Goal: Information Seeking & Learning: Learn about a topic

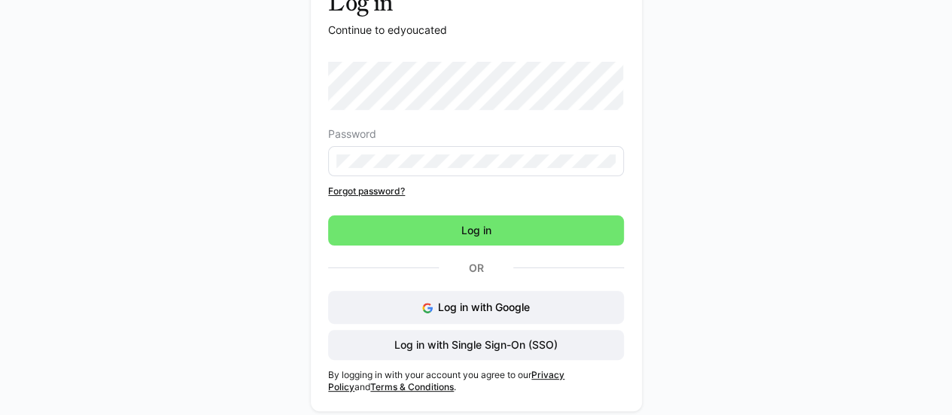
scroll to position [105, 0]
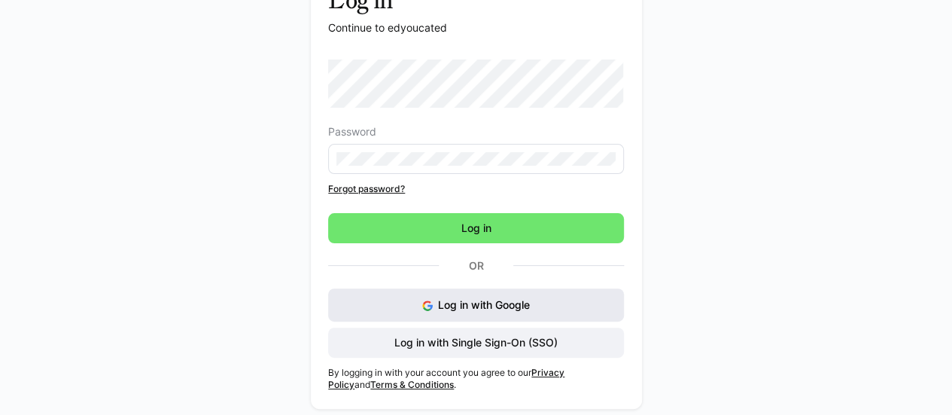
click at [468, 307] on span "Log in with Google" at bounding box center [484, 304] width 92 height 13
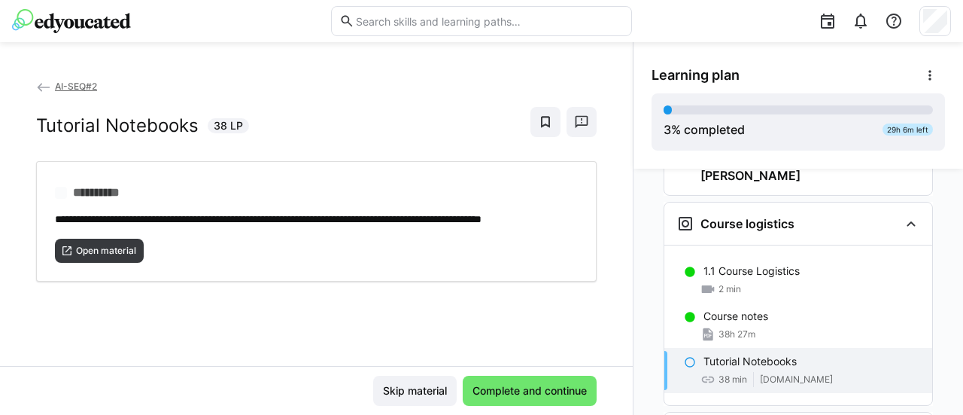
scroll to position [170, 0]
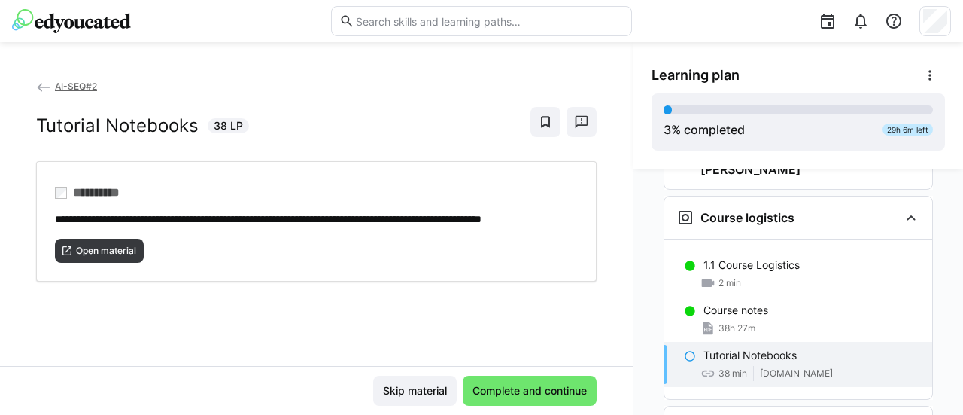
drag, startPoint x: 78, startPoint y: 263, endPoint x: 126, endPoint y: 336, distance: 87.4
click at [126, 336] on div "**********" at bounding box center [316, 221] width 633 height 287
click at [110, 257] on span "Open material" at bounding box center [105, 251] width 63 height 12
click at [515, 412] on div "Skip material Complete and continue" at bounding box center [316, 390] width 633 height 49
click at [510, 397] on span "Complete and continue" at bounding box center [529, 390] width 119 height 15
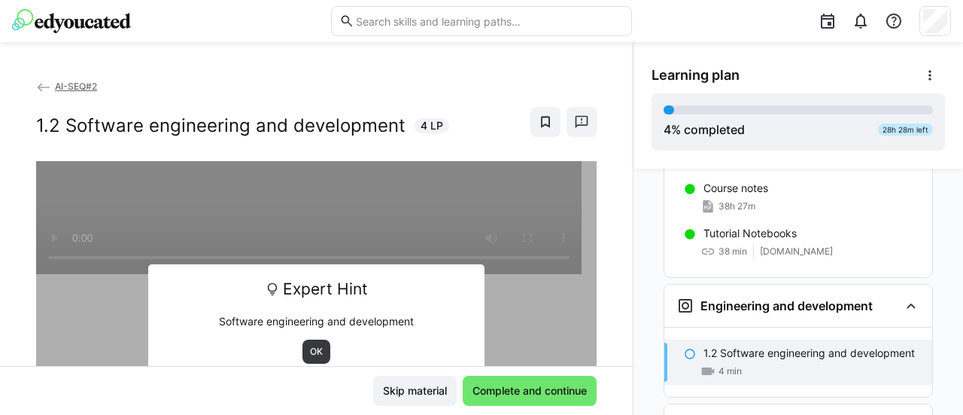
scroll to position [323, 0]
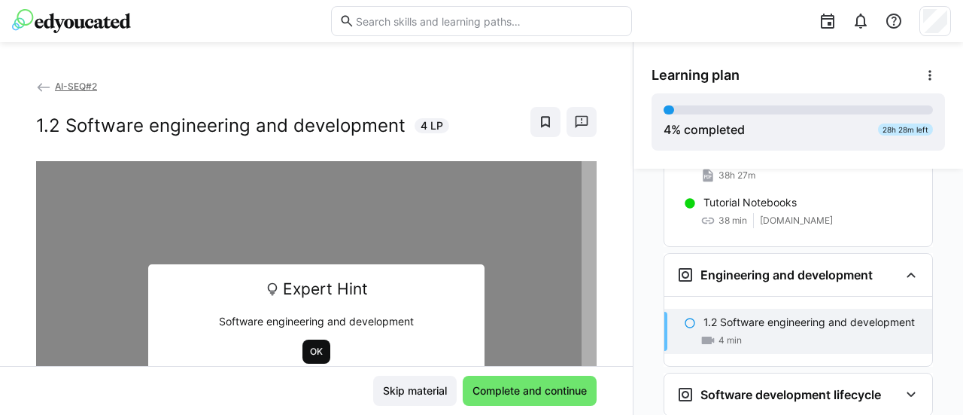
click at [309, 354] on span "OK" at bounding box center [317, 351] width 16 height 12
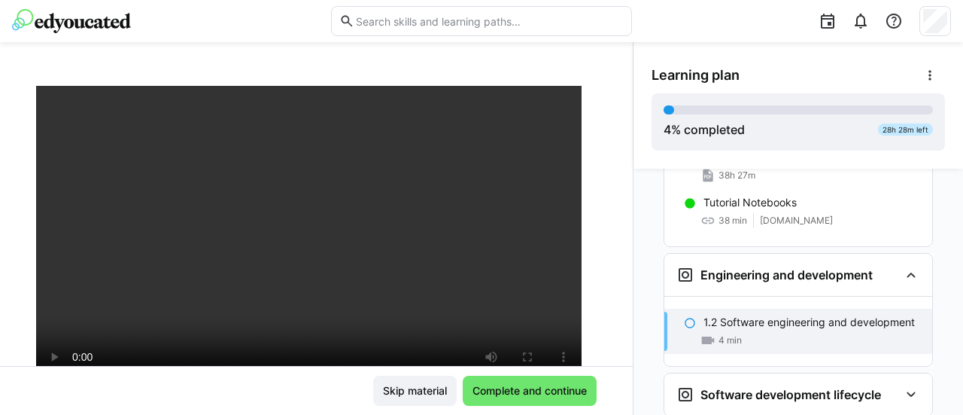
scroll to position [150, 0]
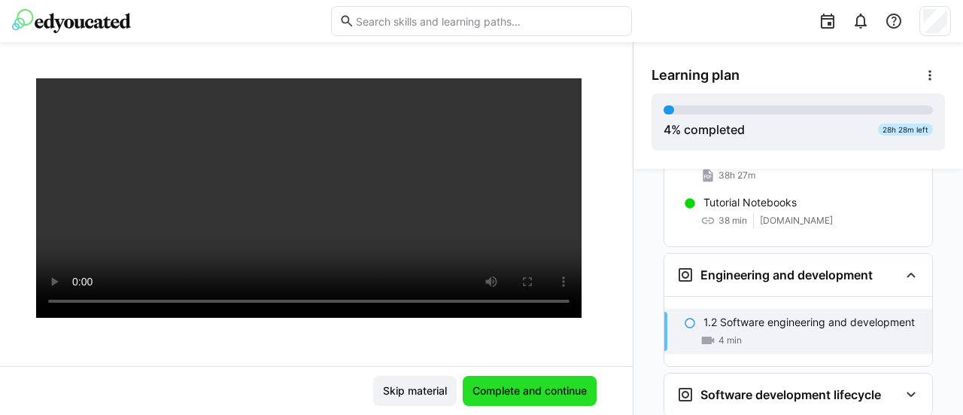
click at [545, 380] on span "Complete and continue" at bounding box center [530, 390] width 134 height 30
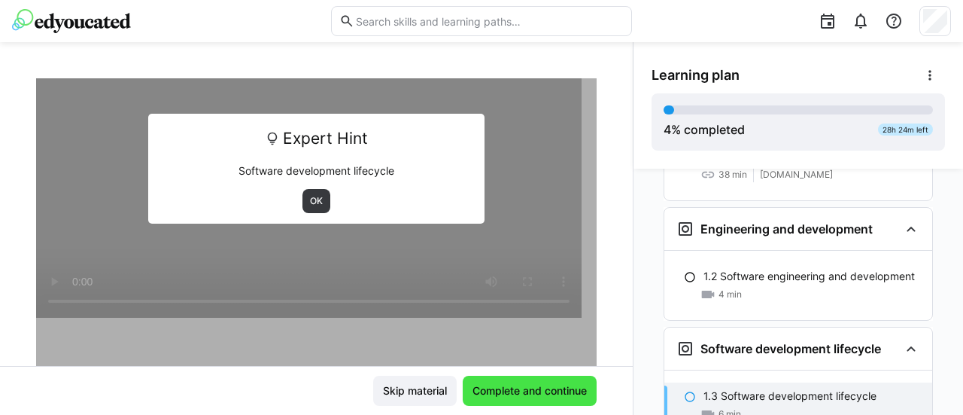
scroll to position [393, 0]
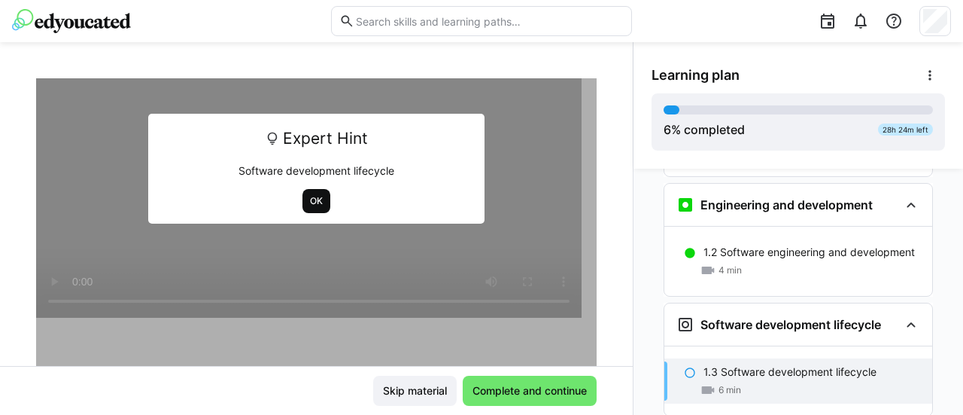
click at [312, 200] on span "OK" at bounding box center [317, 201] width 16 height 12
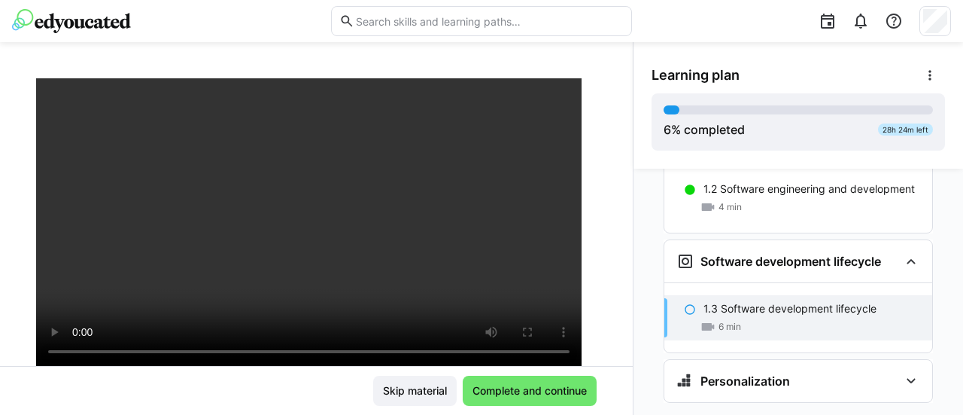
scroll to position [463, 0]
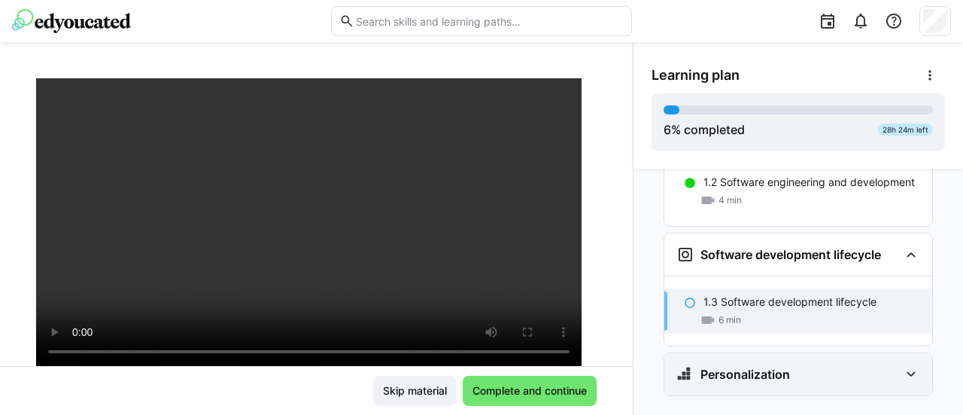
click at [903, 365] on eds-icon at bounding box center [911, 374] width 18 height 18
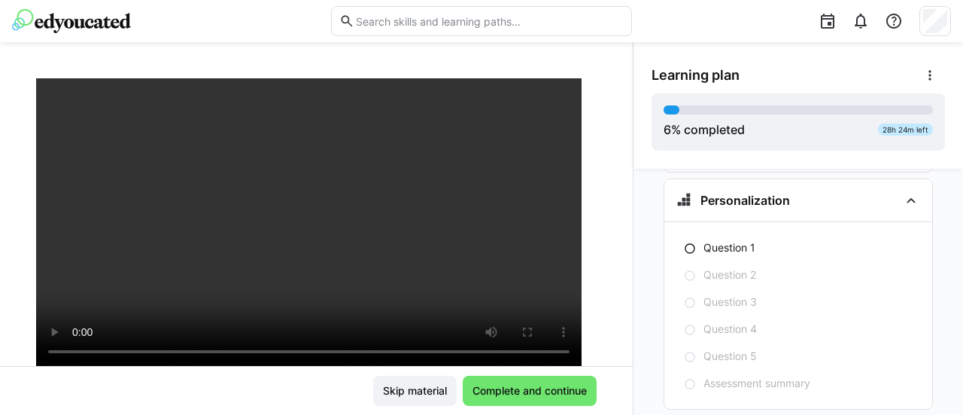
scroll to position [420, 0]
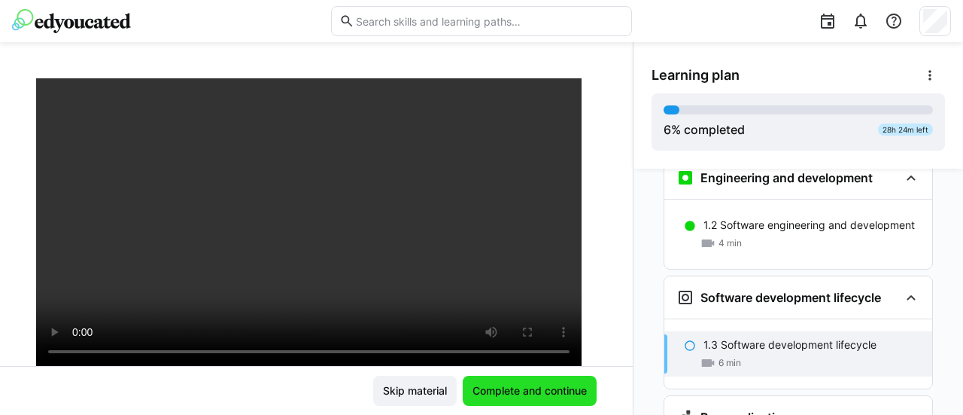
click at [483, 393] on span "Complete and continue" at bounding box center [529, 390] width 119 height 15
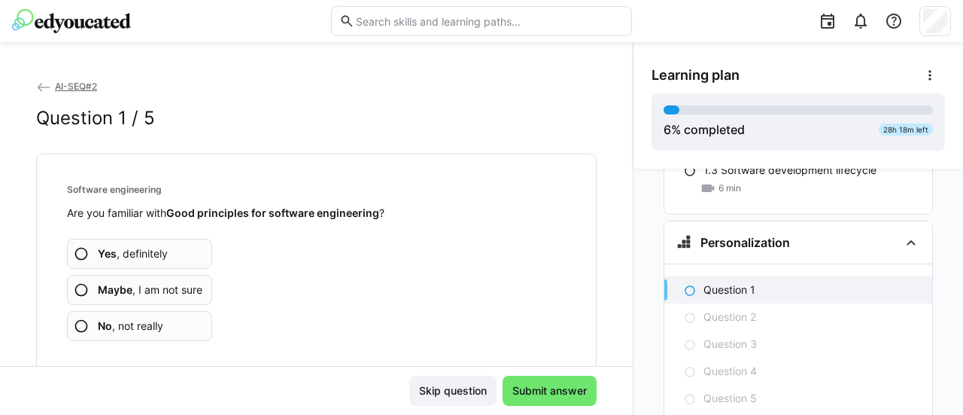
scroll to position [619, 0]
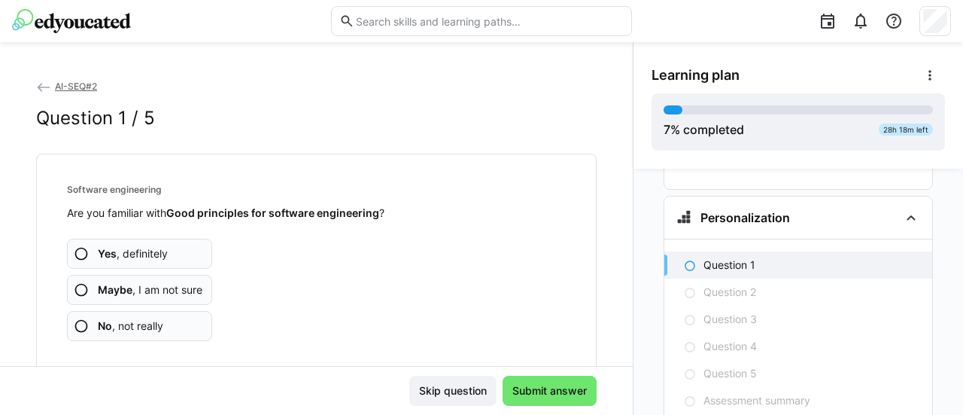
click at [164, 257] on span "Yes , definitely" at bounding box center [133, 253] width 70 height 15
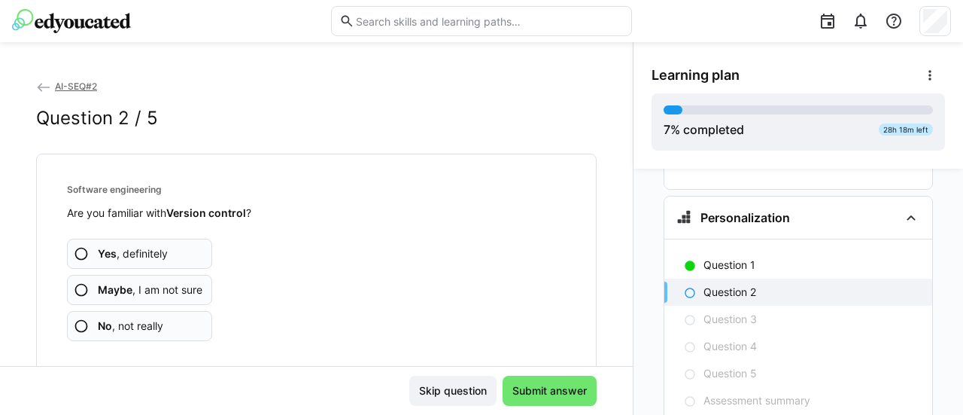
click at [149, 331] on span "No , not really" at bounding box center [130, 325] width 65 height 15
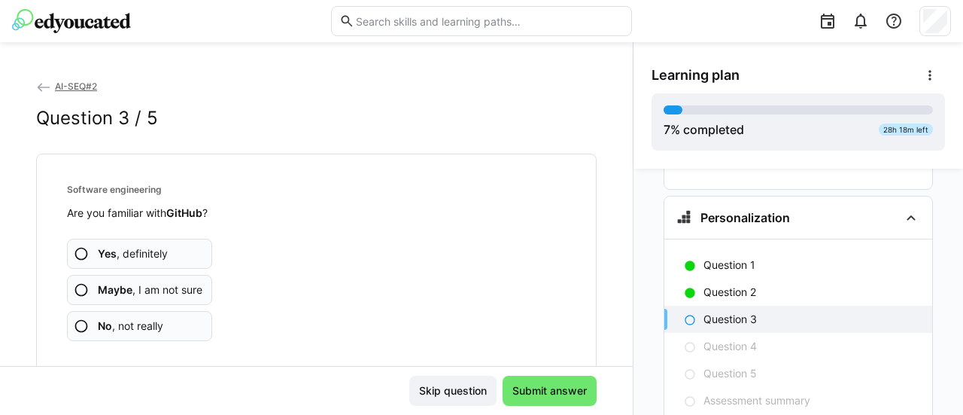
click at [131, 327] on span "No , not really" at bounding box center [130, 325] width 65 height 15
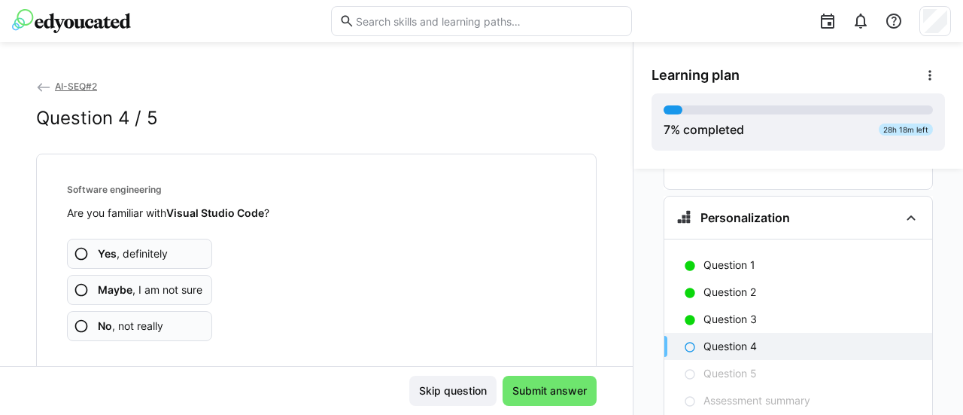
click at [131, 327] on span "No , not really" at bounding box center [130, 325] width 65 height 15
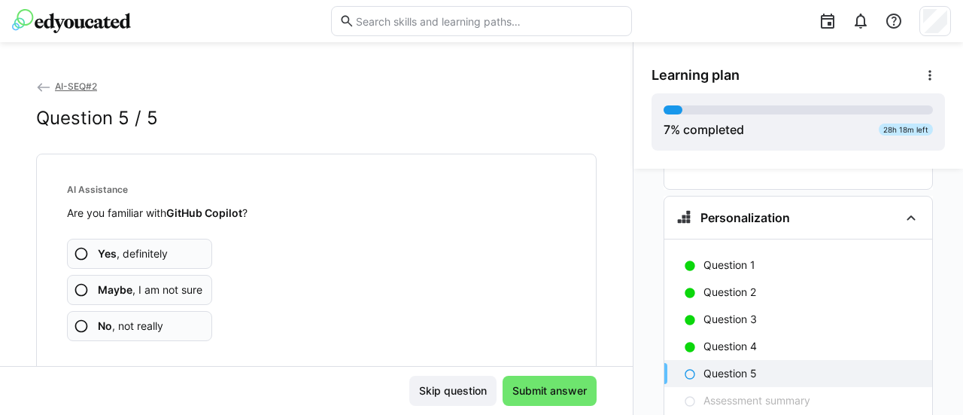
click at [131, 327] on span "No , not really" at bounding box center [130, 325] width 65 height 15
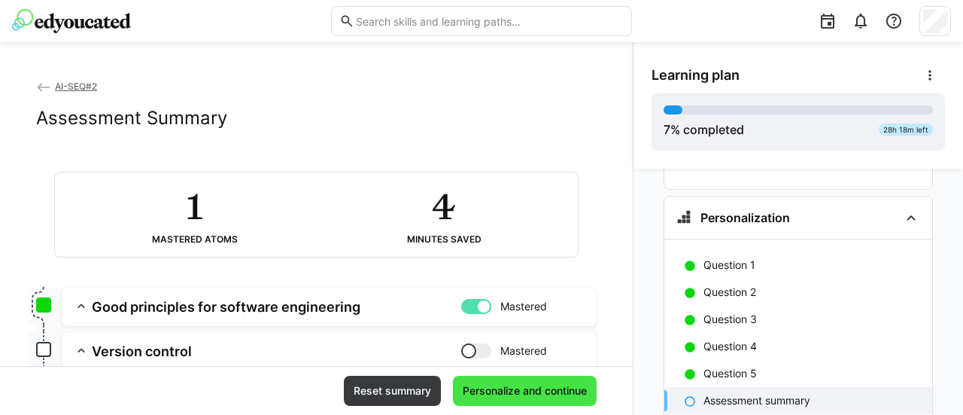
click at [468, 395] on span "Personalize and continue" at bounding box center [524, 390] width 129 height 15
click at [474, 298] on app-assessment-toggle "Mastered" at bounding box center [522, 306] width 123 height 17
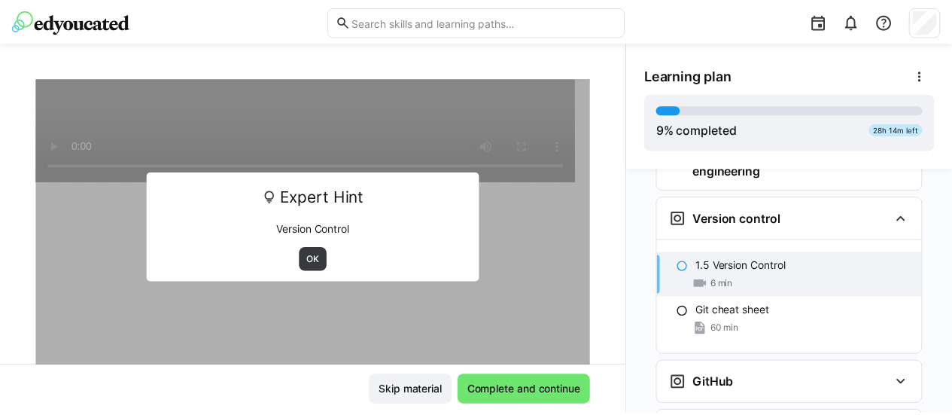
scroll to position [0, 0]
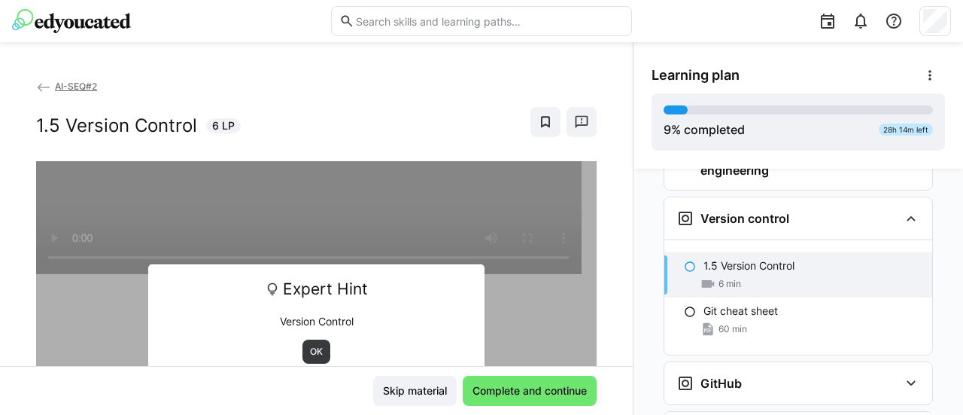
click at [68, 86] on span "AI-SEQ#2" at bounding box center [76, 86] width 42 height 11
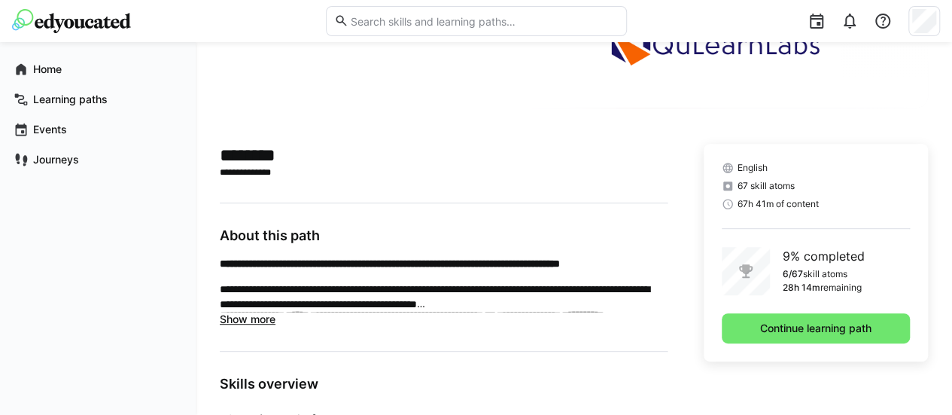
scroll to position [264, 0]
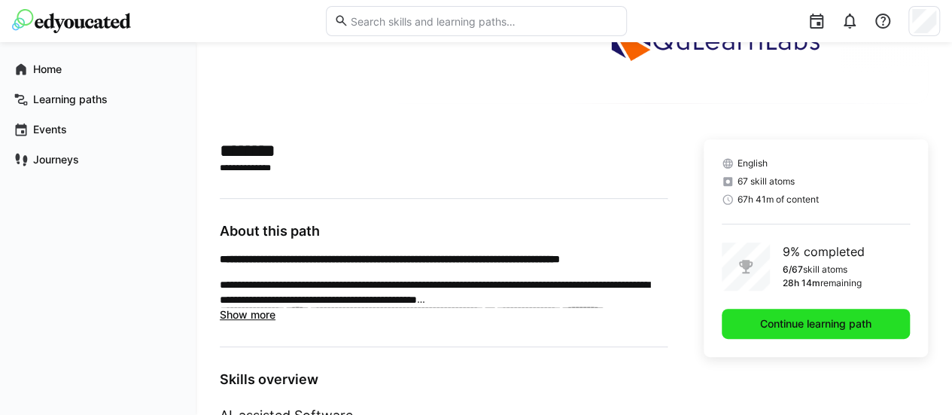
click at [777, 329] on span "Continue learning path" at bounding box center [816, 323] width 116 height 15
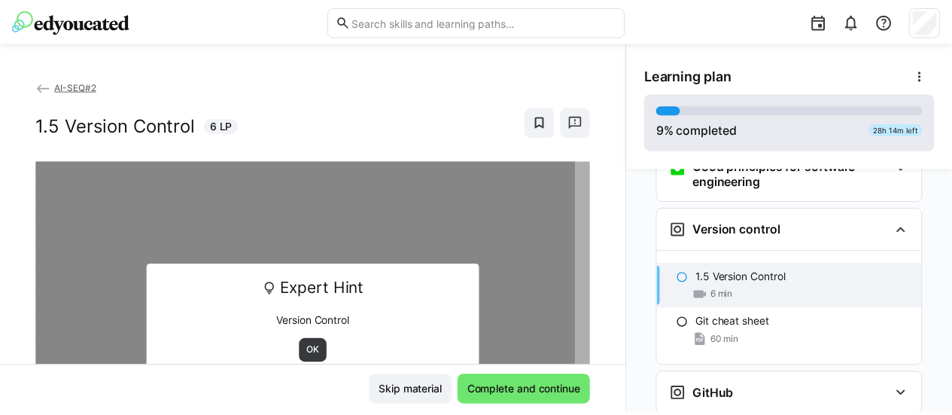
scroll to position [429, 0]
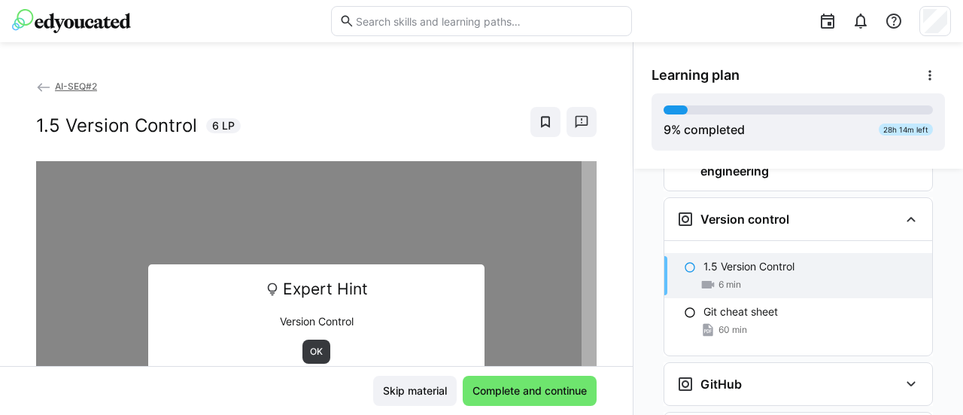
click at [74, 85] on span "AI-SEQ#2" at bounding box center [76, 86] width 42 height 11
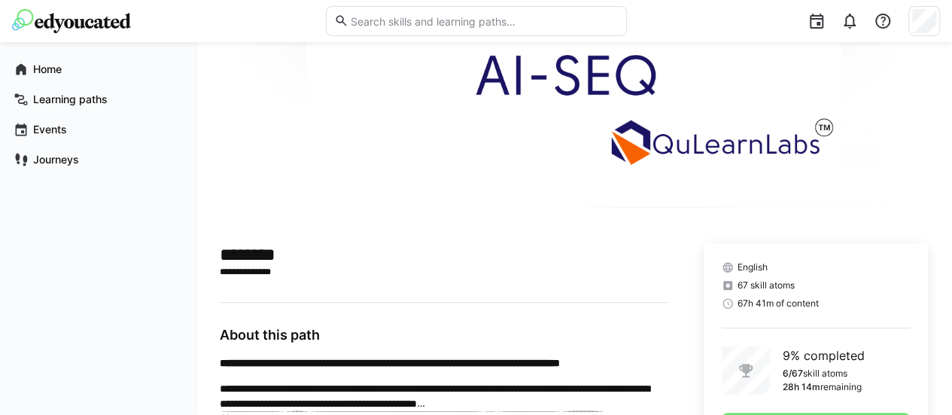
scroll to position [375, 0]
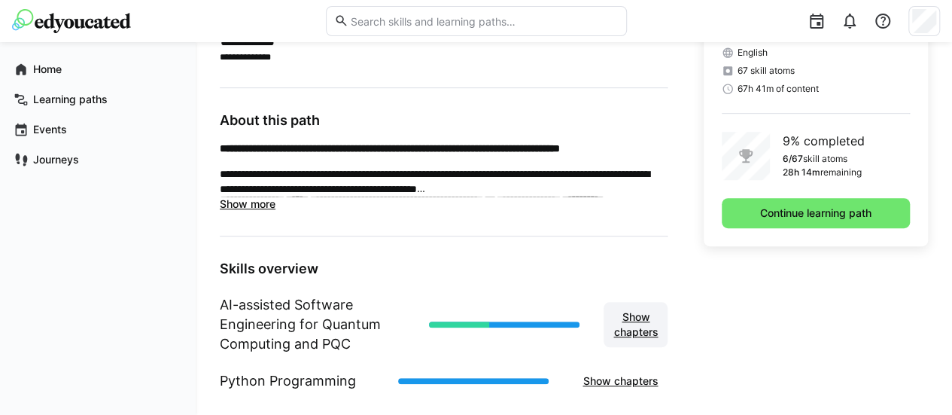
click at [627, 327] on span "Show chapters" at bounding box center [635, 324] width 49 height 30
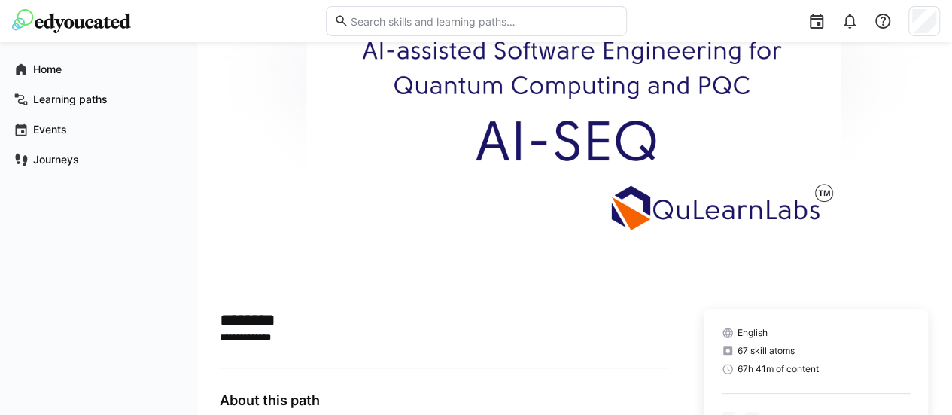
scroll to position [0, 0]
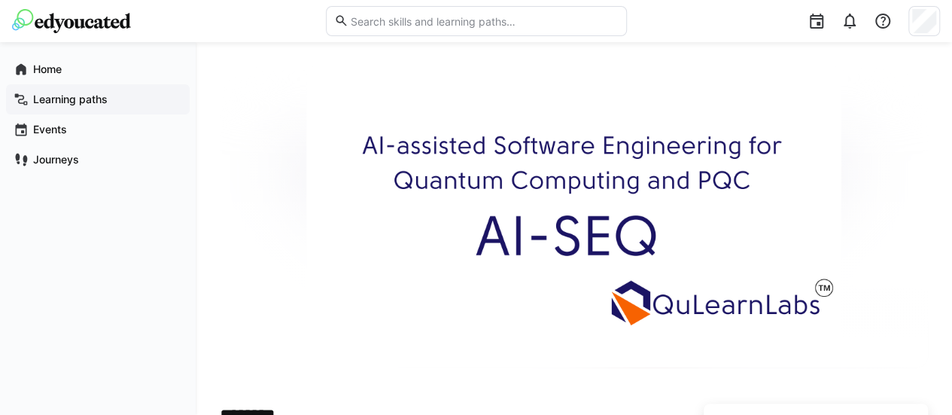
click at [92, 88] on div "Learning paths" at bounding box center [98, 99] width 184 height 30
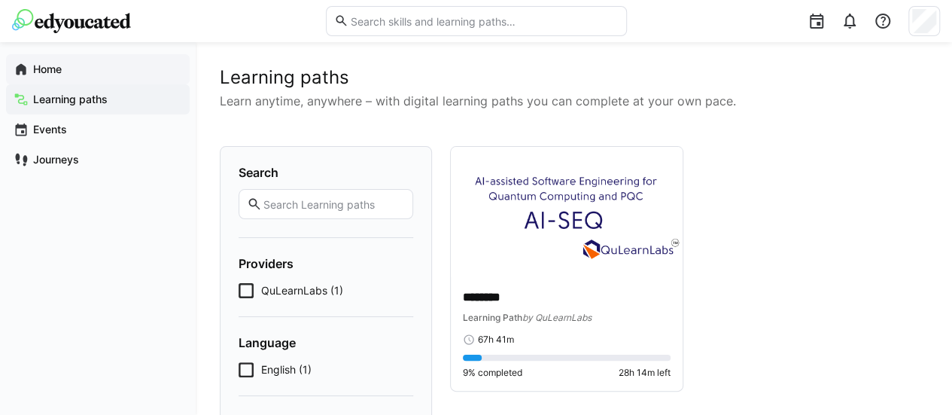
click at [0, 0] on app-navigation-label "Home" at bounding box center [0, 0] width 0 height 0
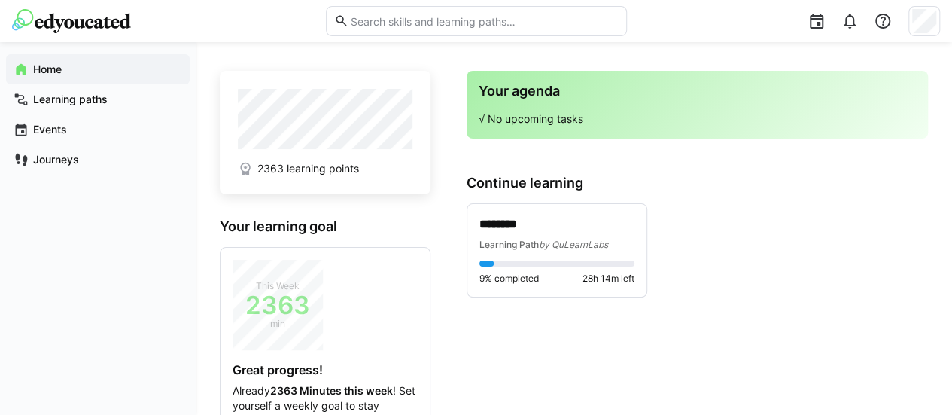
click at [66, 25] on img at bounding box center [71, 21] width 119 height 24
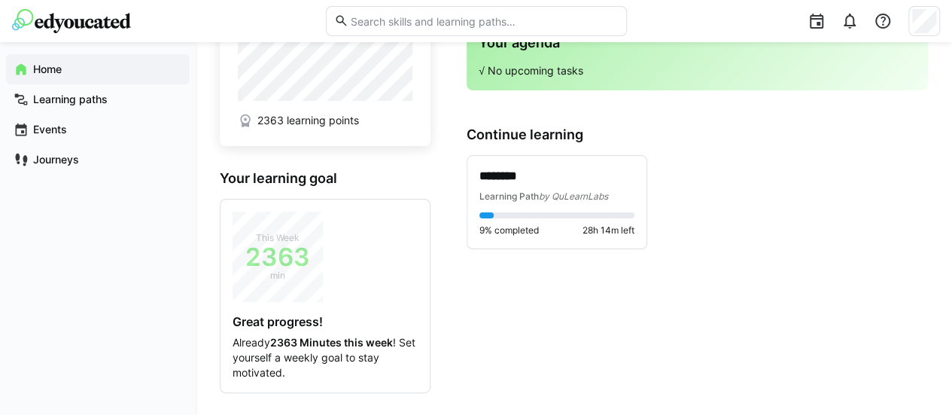
scroll to position [3, 0]
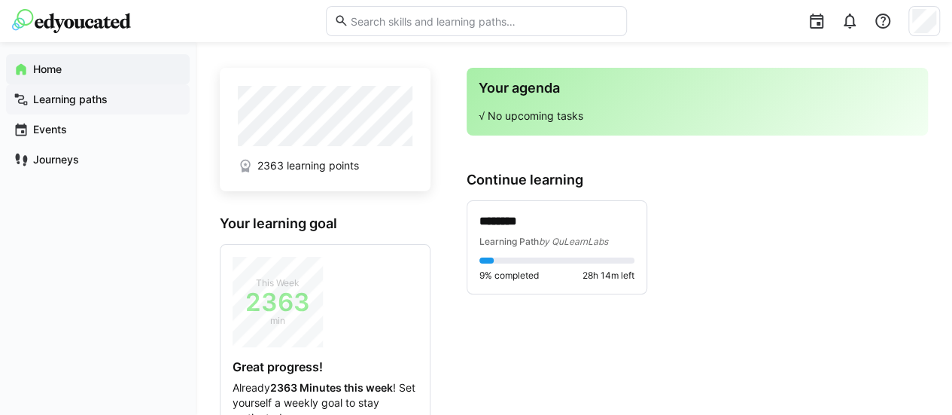
click at [46, 90] on div "Learning paths" at bounding box center [98, 99] width 184 height 30
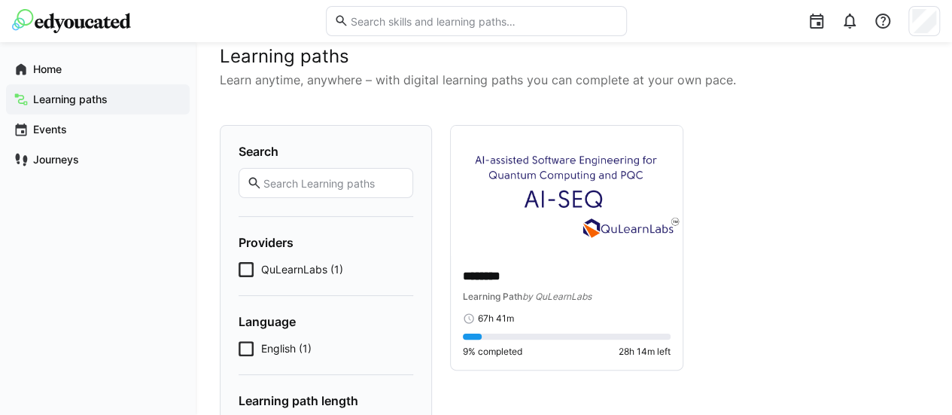
scroll to position [22, 0]
click at [491, 275] on p "********" at bounding box center [567, 275] width 208 height 17
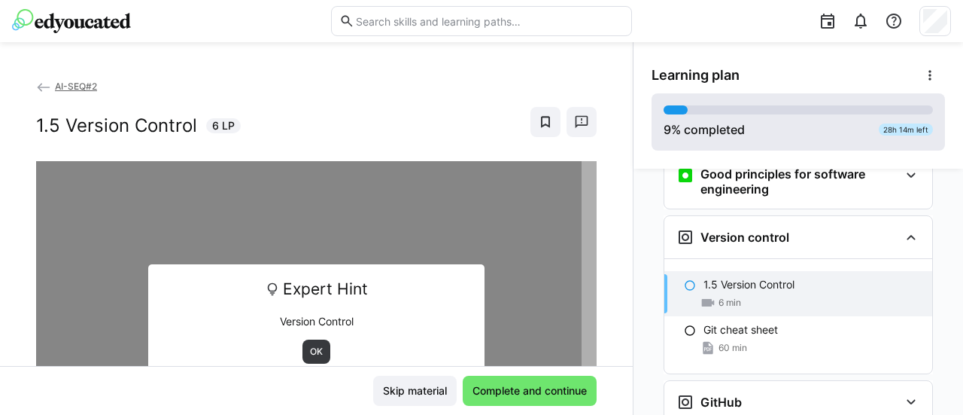
scroll to position [429, 0]
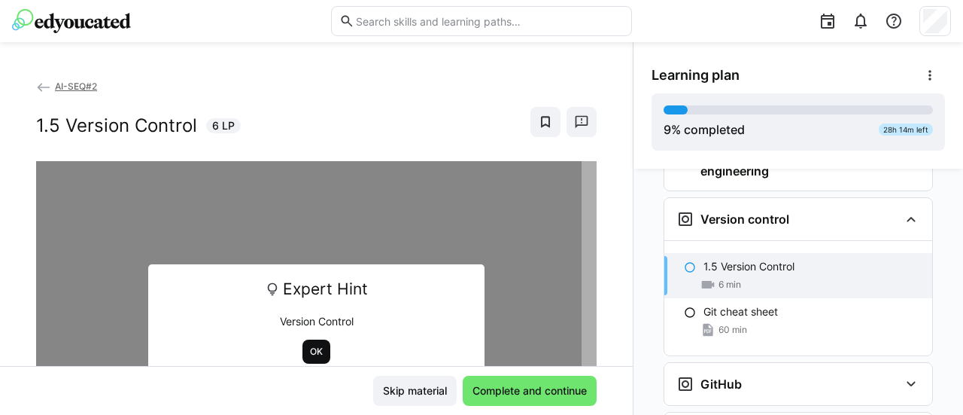
click at [303, 358] on span "OK" at bounding box center [316, 351] width 28 height 24
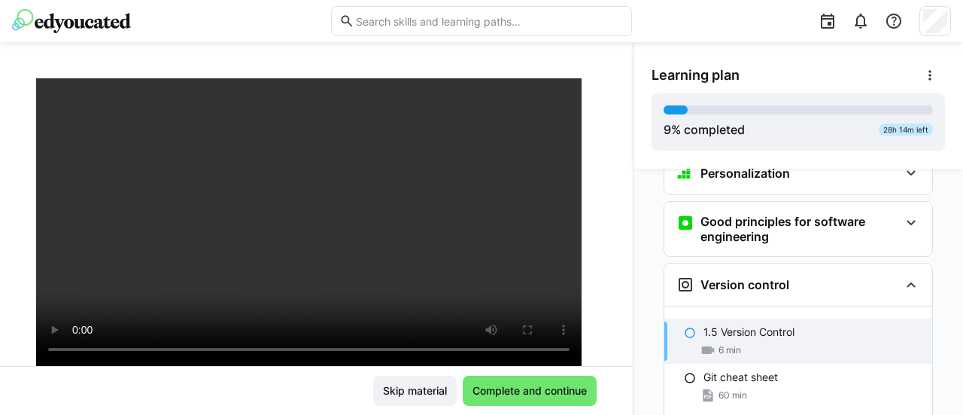
scroll to position [322, 0]
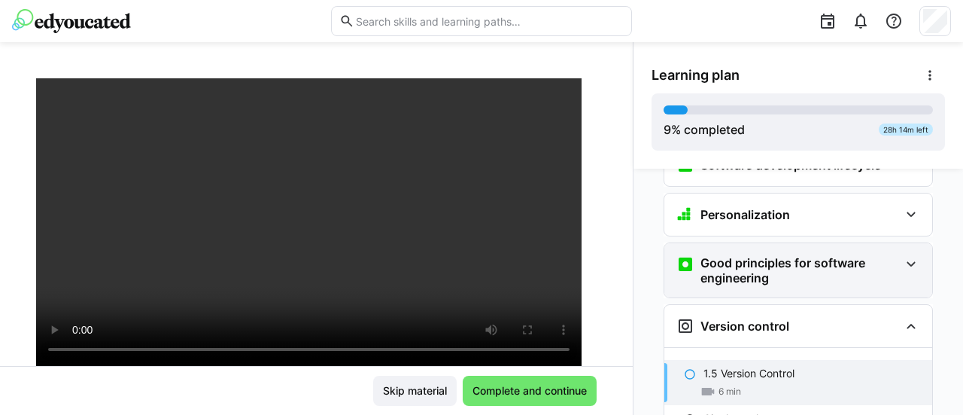
click at [840, 255] on h3 "Good principles for software engineering" at bounding box center [800, 270] width 199 height 30
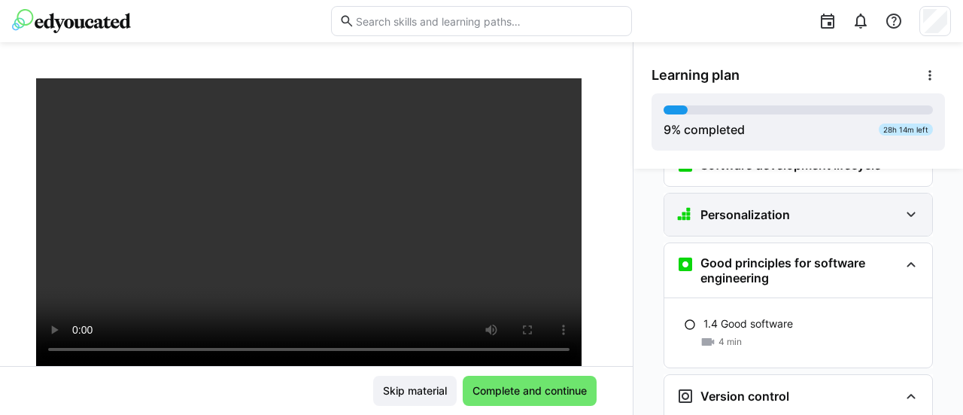
click at [783, 202] on div "Personalization" at bounding box center [798, 214] width 268 height 42
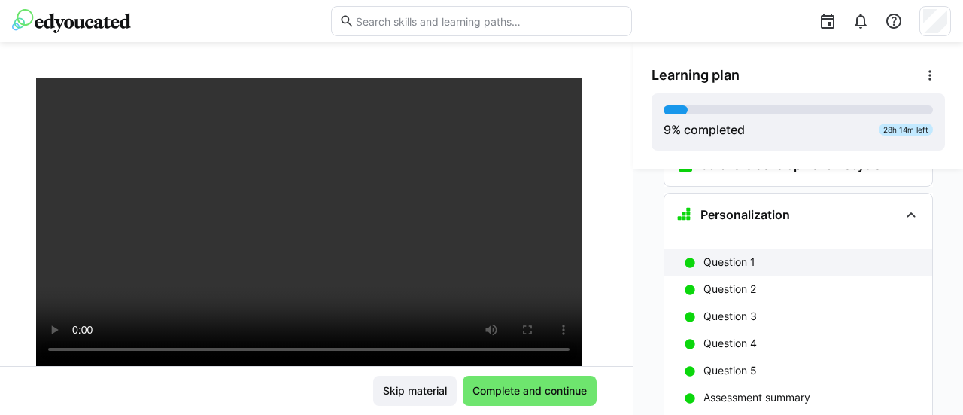
click at [748, 254] on p "Question 1" at bounding box center [730, 261] width 52 height 15
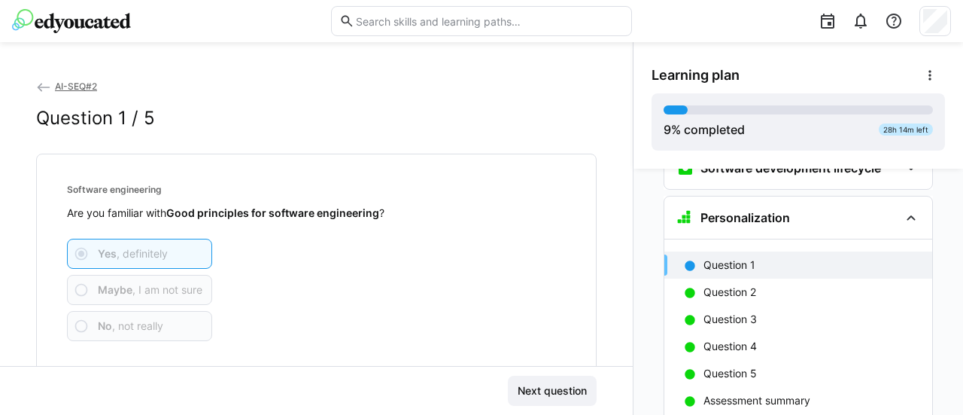
scroll to position [40, 0]
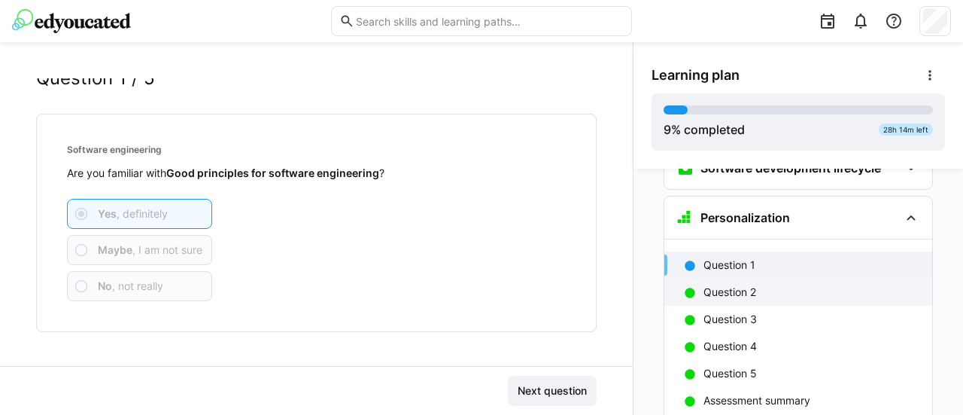
click at [693, 278] on div "Question 2" at bounding box center [798, 291] width 268 height 27
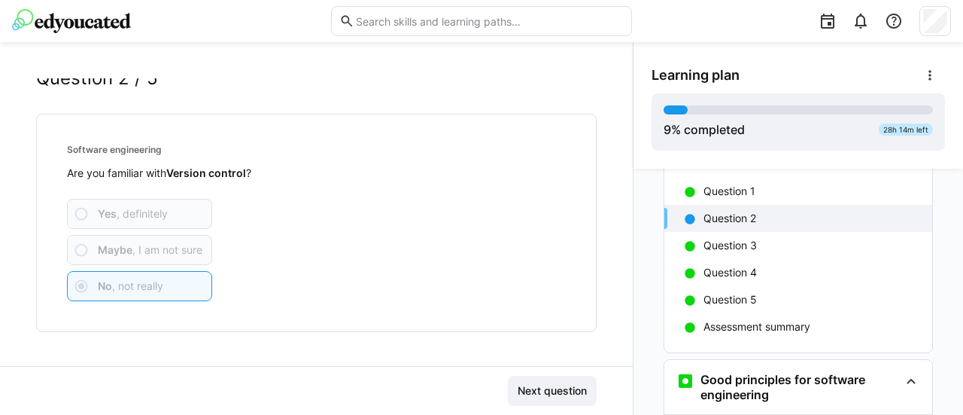
scroll to position [400, 0]
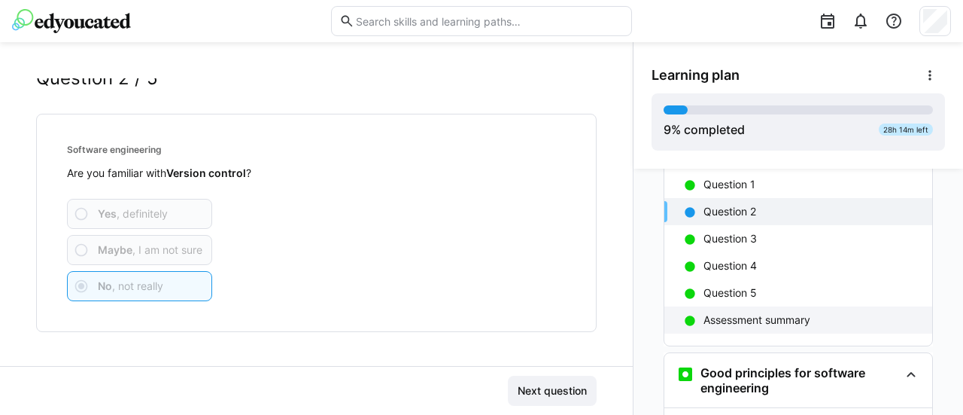
click at [761, 312] on p "Assessment summary" at bounding box center [757, 319] width 107 height 15
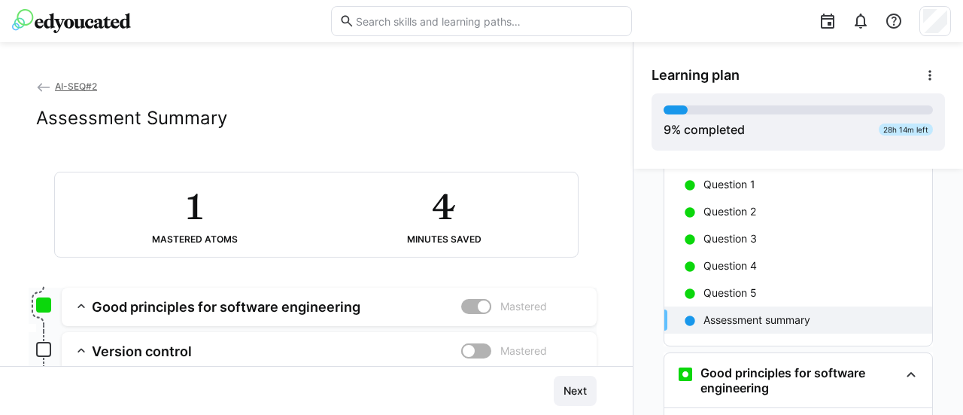
click at [476, 312] on div at bounding box center [483, 306] width 15 height 15
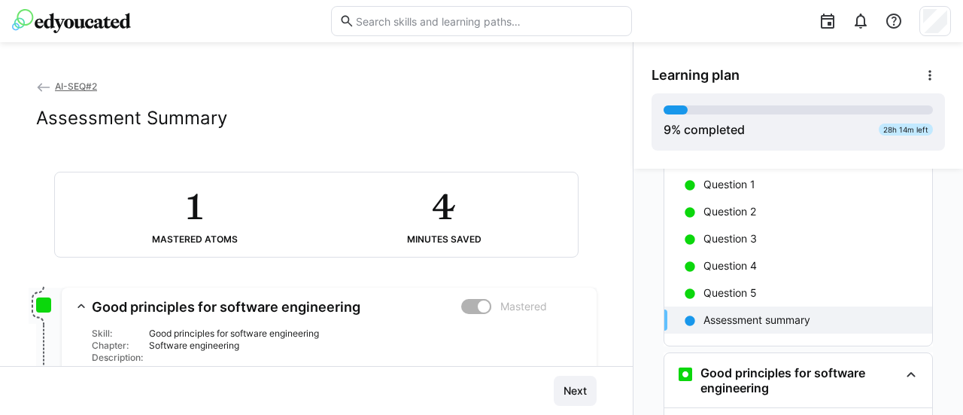
click at [476, 312] on div at bounding box center [483, 306] width 15 height 15
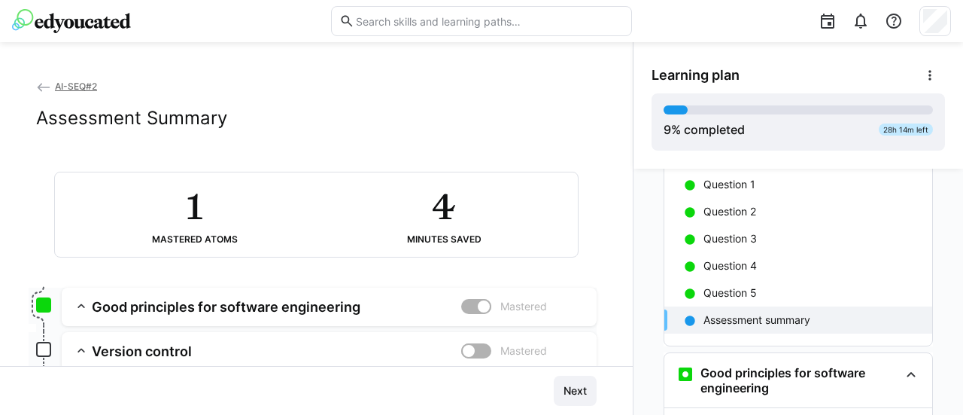
click at [476, 311] on div at bounding box center [483, 306] width 15 height 15
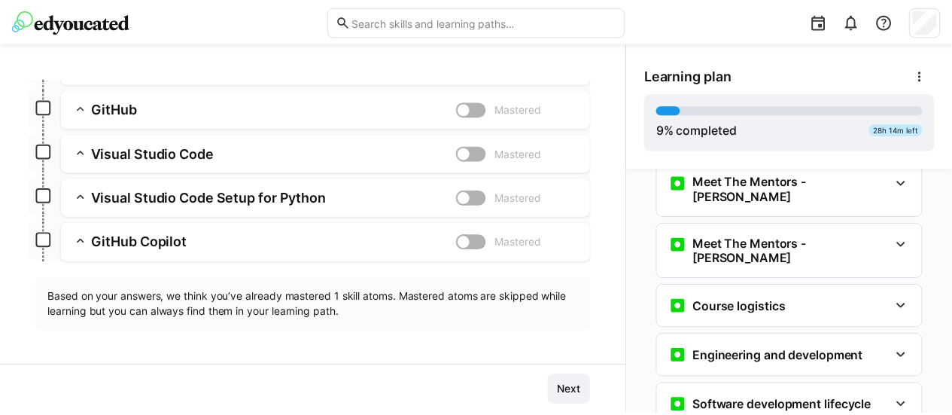
scroll to position [0, 0]
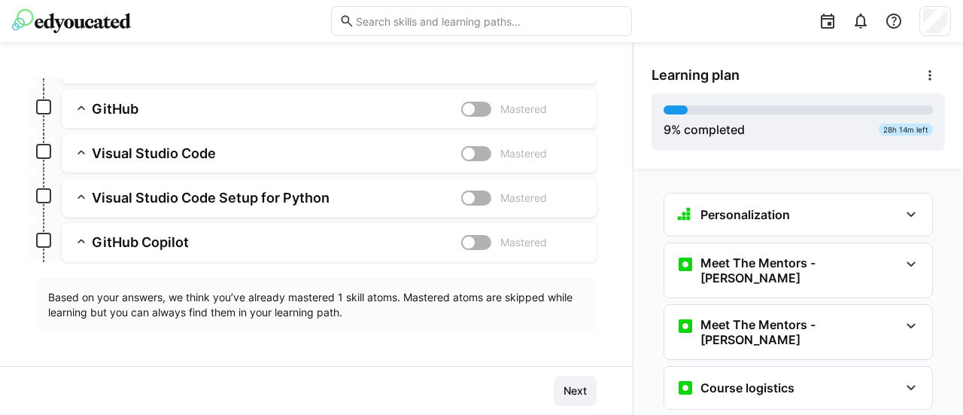
click at [35, 26] on img at bounding box center [71, 21] width 119 height 24
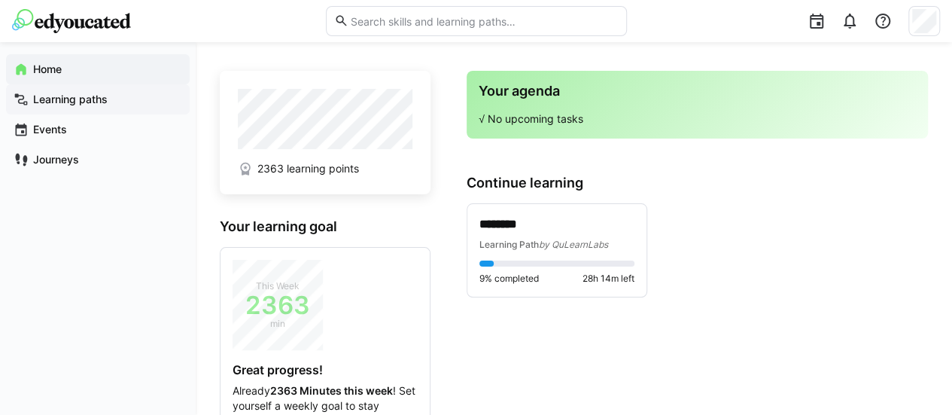
click at [47, 90] on div "Learning paths" at bounding box center [98, 99] width 184 height 30
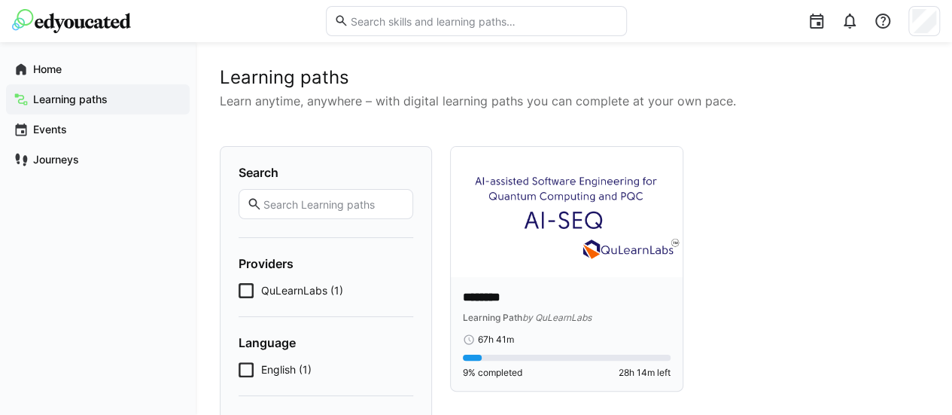
click at [519, 293] on p "********" at bounding box center [567, 297] width 208 height 17
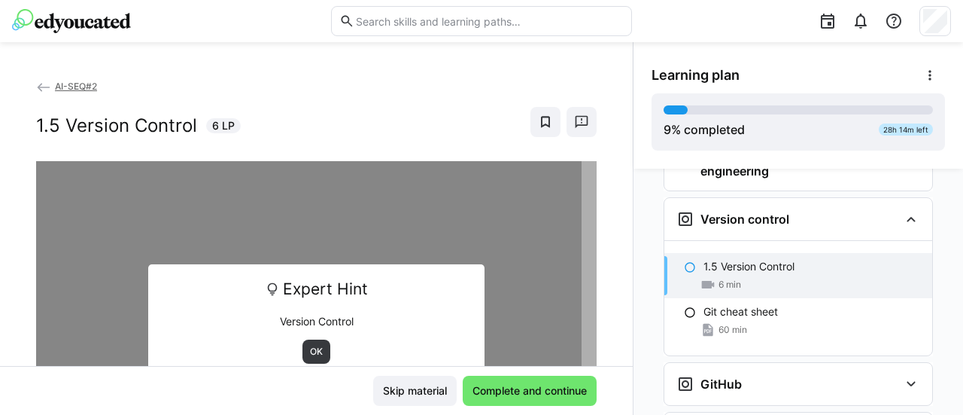
scroll to position [318, 0]
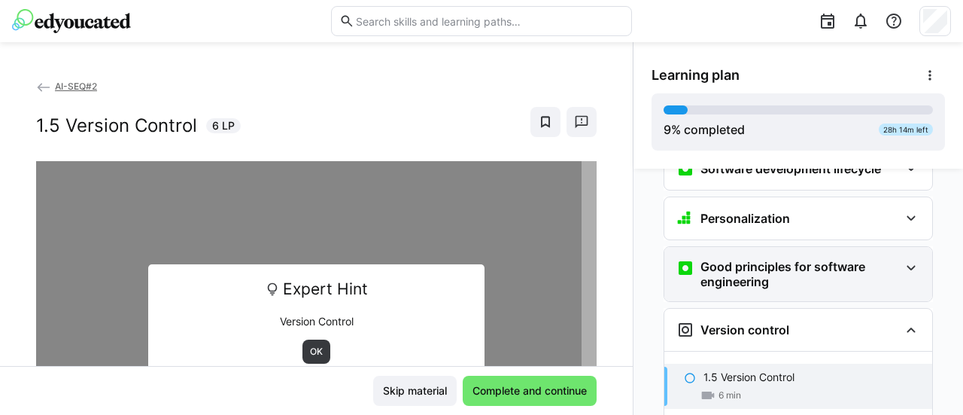
click at [871, 259] on h3 "Good principles for software engineering" at bounding box center [800, 274] width 199 height 30
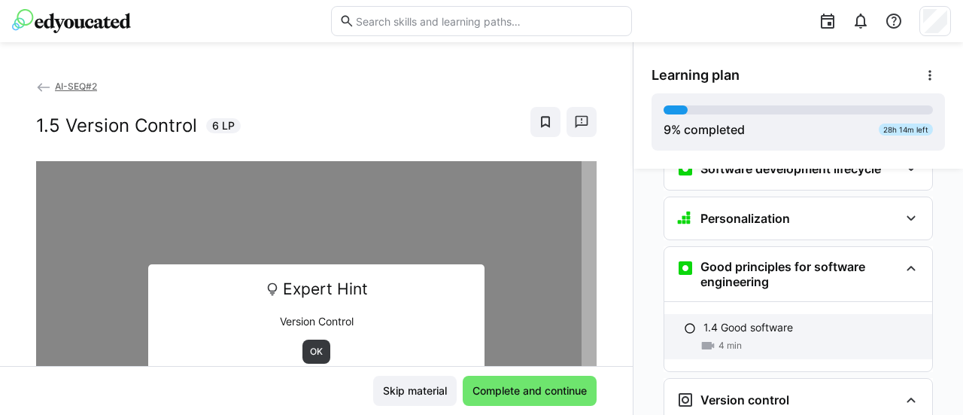
click at [748, 320] on p "1.4 Good software" at bounding box center [749, 327] width 90 height 15
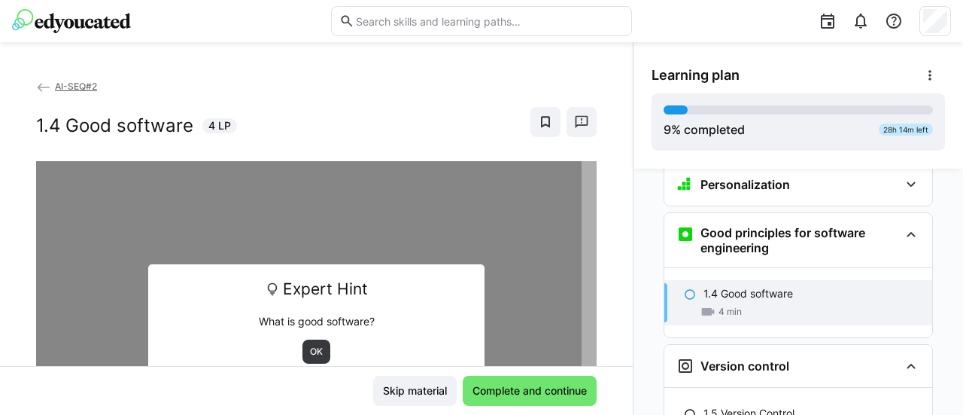
scroll to position [368, 0]
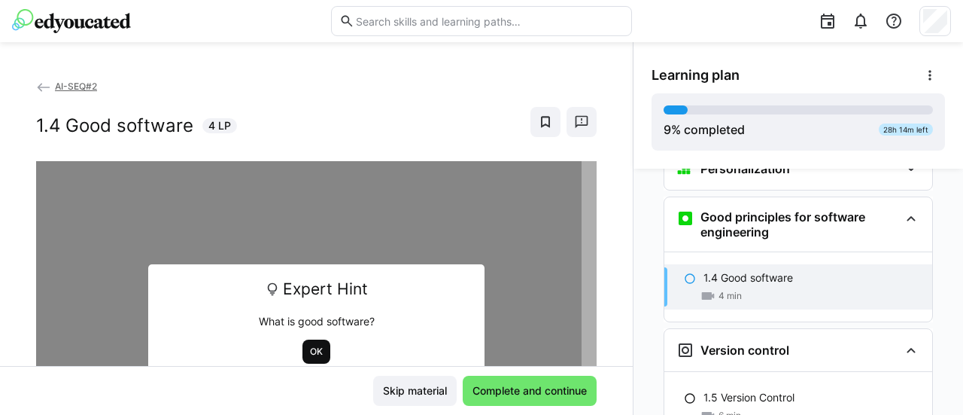
click at [309, 356] on span "OK" at bounding box center [317, 351] width 16 height 12
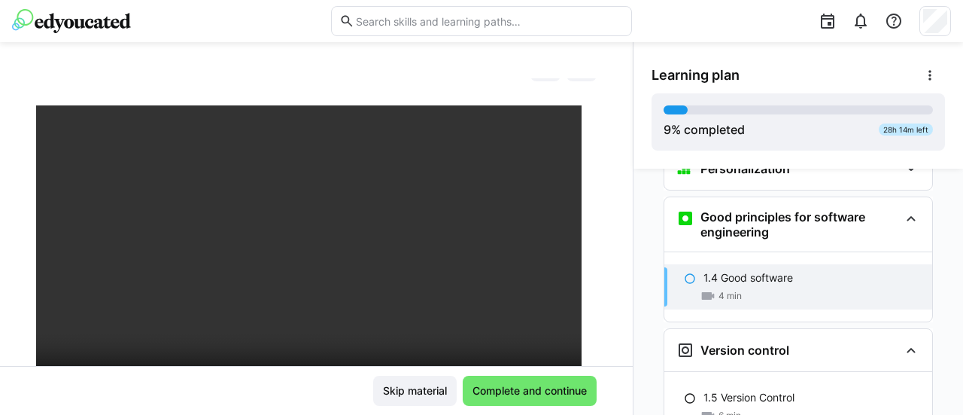
scroll to position [56, 0]
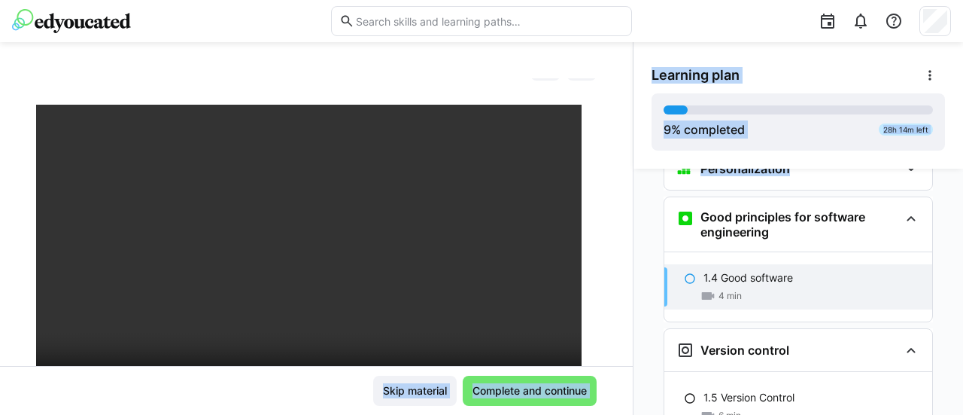
drag, startPoint x: 626, startPoint y: 197, endPoint x: 623, endPoint y: 217, distance: 20.5
click at [623, 217] on div "AI-SEQ#2 1.4 Good software 4 LP Skip material Complete and continue Learning pl…" at bounding box center [481, 228] width 963 height 372
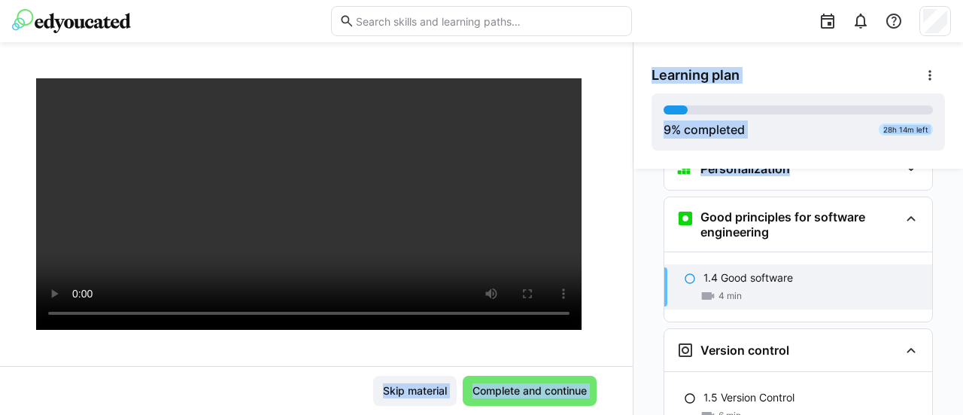
scroll to position [132, 0]
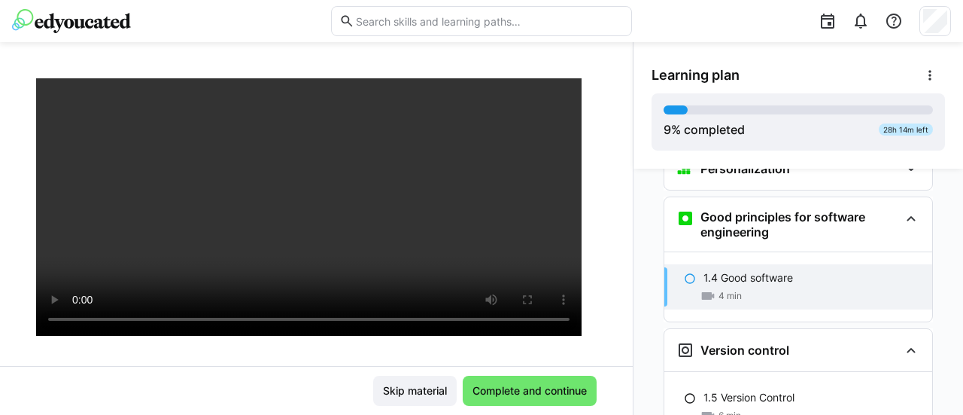
click at [599, 243] on div "AI-SEQ#2 1.4 Good software 4 LP" at bounding box center [316, 221] width 633 height 287
click at [536, 396] on span "Complete and continue" at bounding box center [529, 390] width 119 height 15
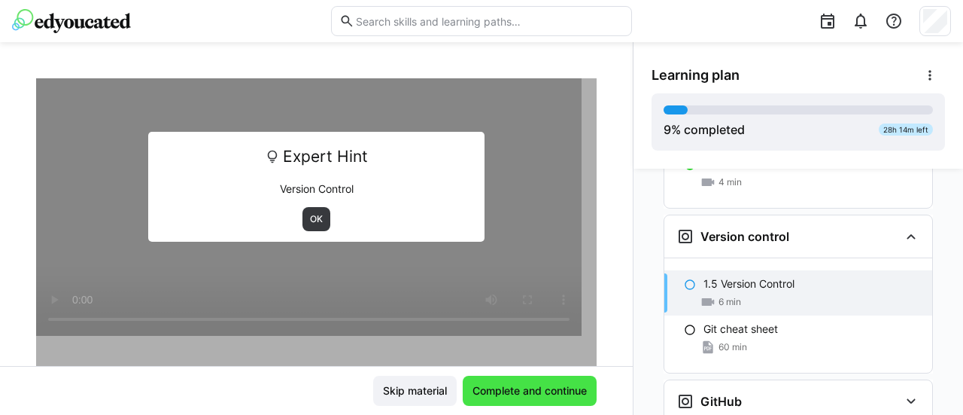
scroll to position [500, 0]
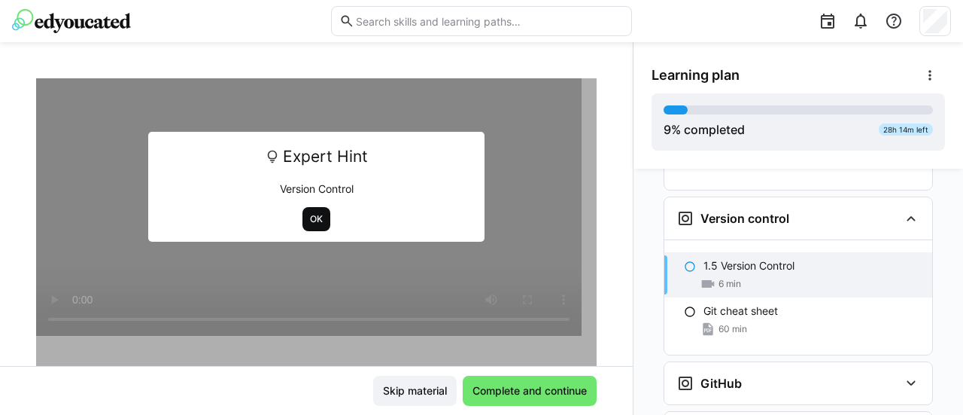
click at [309, 220] on span "OK" at bounding box center [317, 219] width 16 height 12
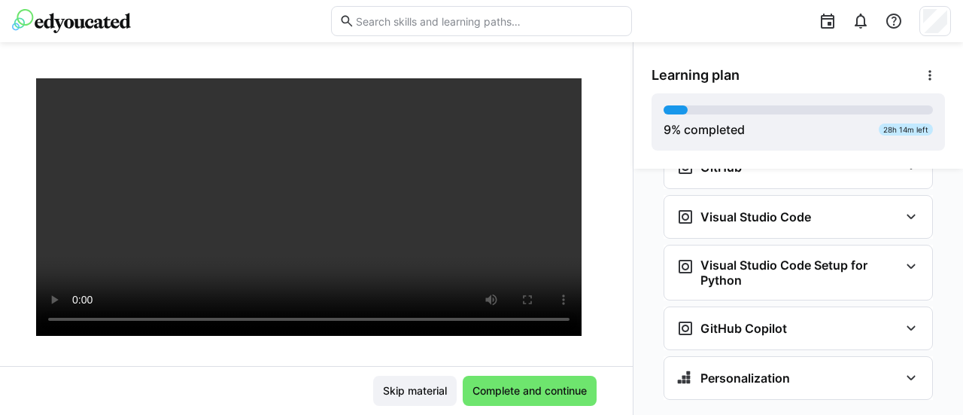
scroll to position [578, 0]
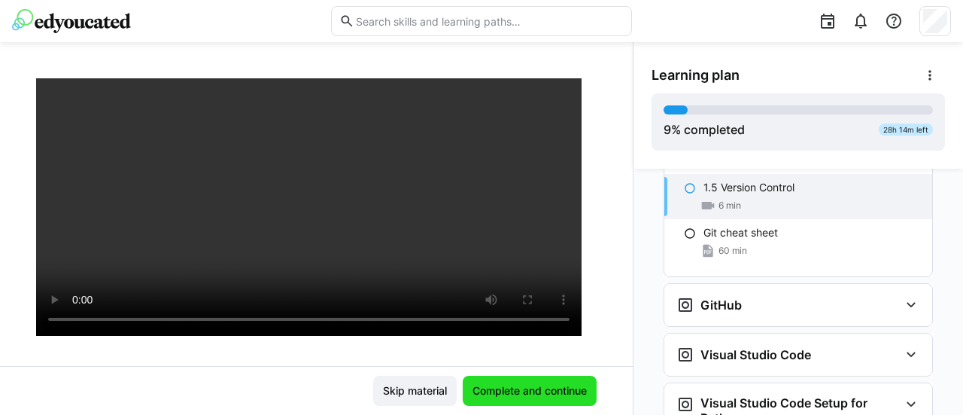
click at [503, 399] on span "Complete and continue" at bounding box center [530, 390] width 134 height 30
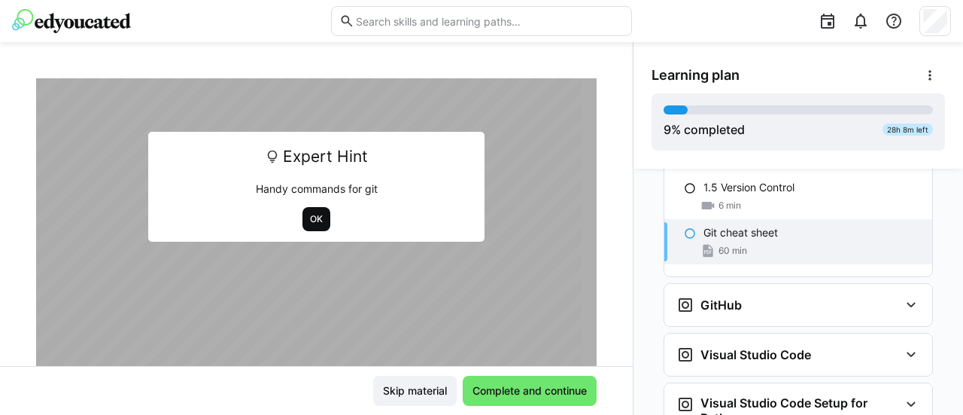
click at [309, 223] on span "OK" at bounding box center [317, 219] width 16 height 12
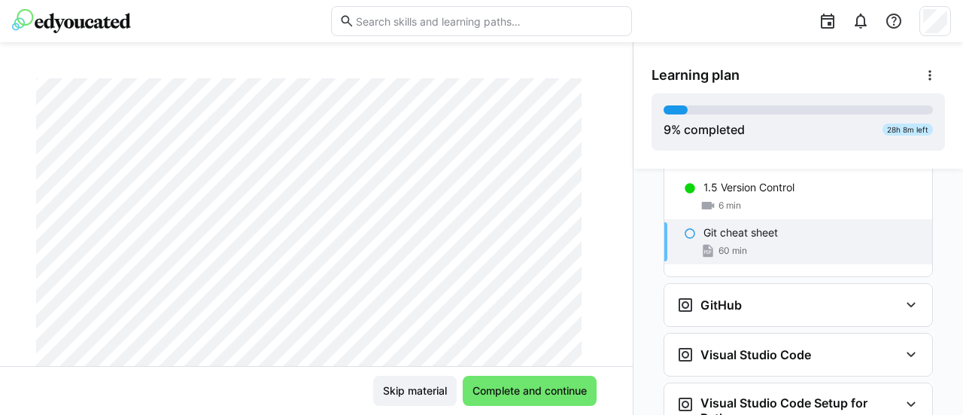
scroll to position [272, 0]
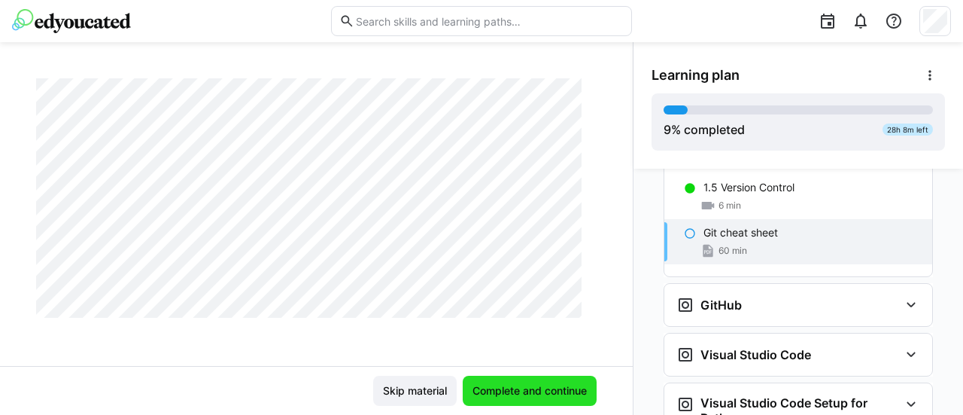
click at [507, 389] on span "Complete and continue" at bounding box center [529, 390] width 119 height 15
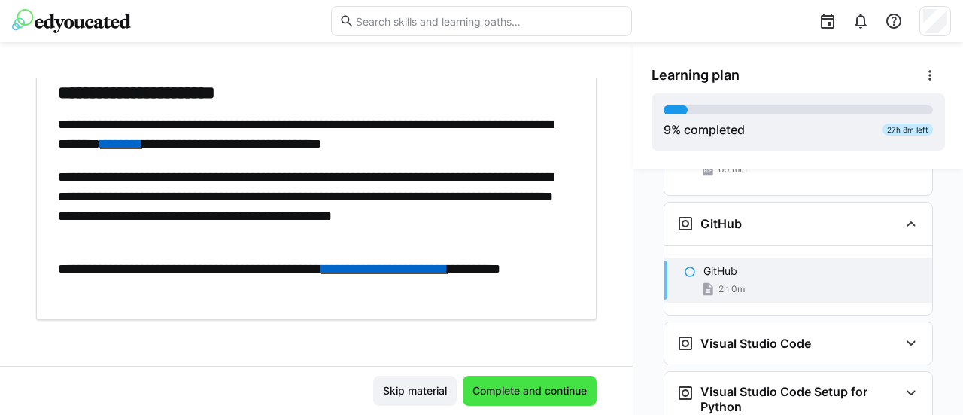
scroll to position [664, 0]
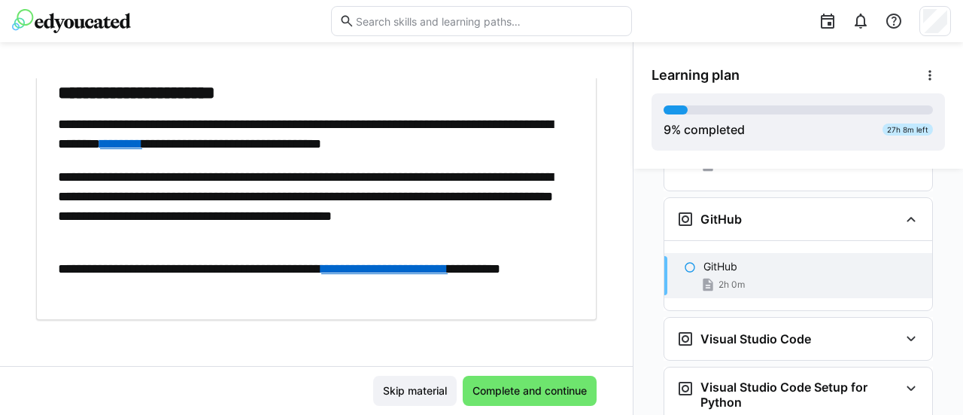
click at [448, 271] on link "**********" at bounding box center [384, 269] width 126 height 14
click at [488, 387] on span "Complete and continue" at bounding box center [529, 390] width 119 height 15
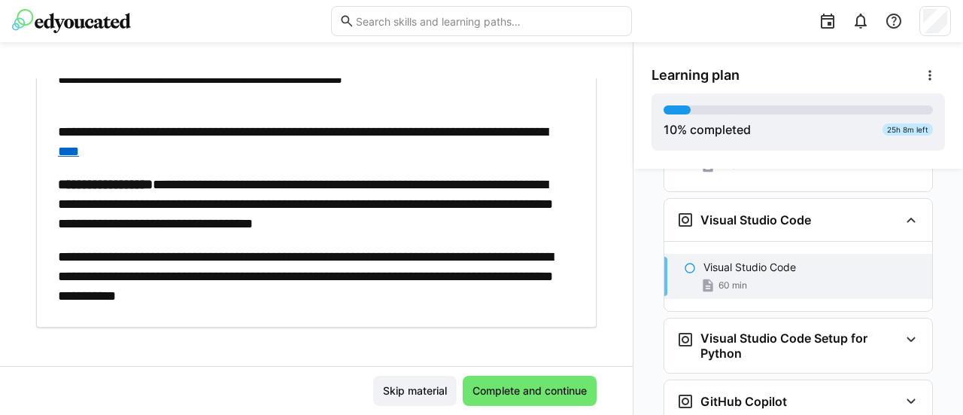
scroll to position [173, 0]
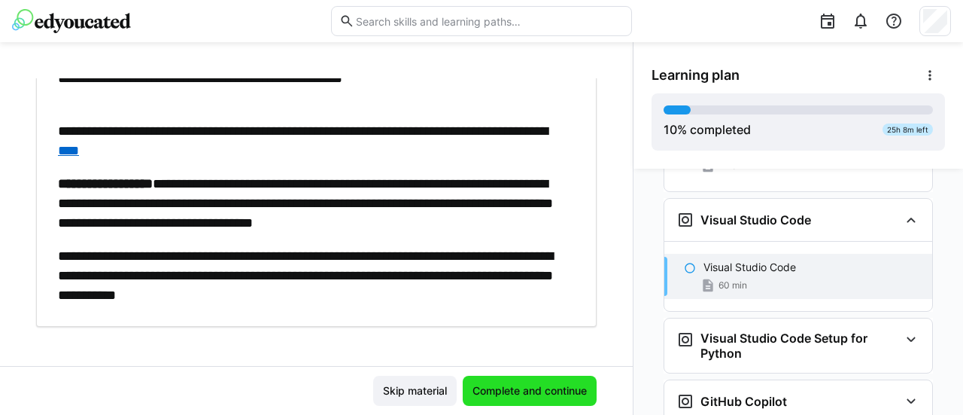
click at [501, 384] on span "Complete and continue" at bounding box center [529, 390] width 119 height 15
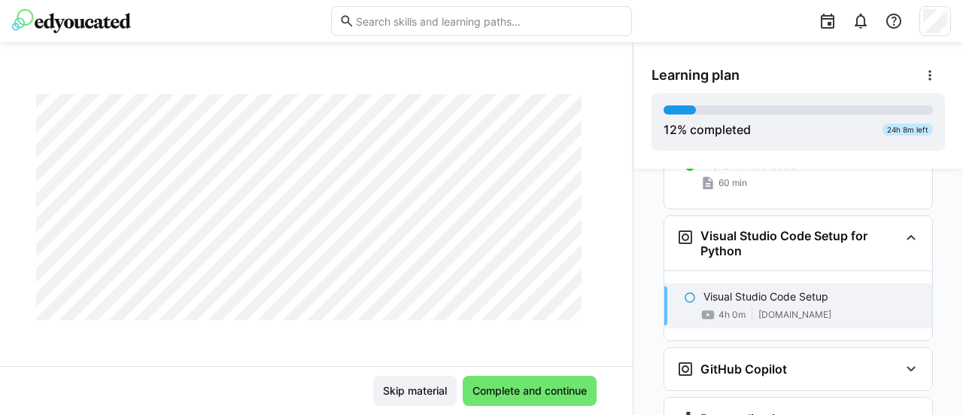
scroll to position [926, 0]
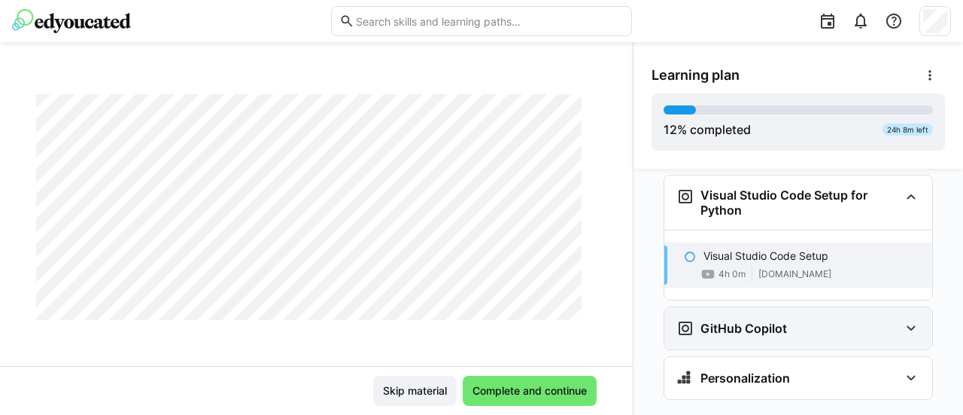
click at [907, 319] on eds-icon at bounding box center [911, 328] width 18 height 18
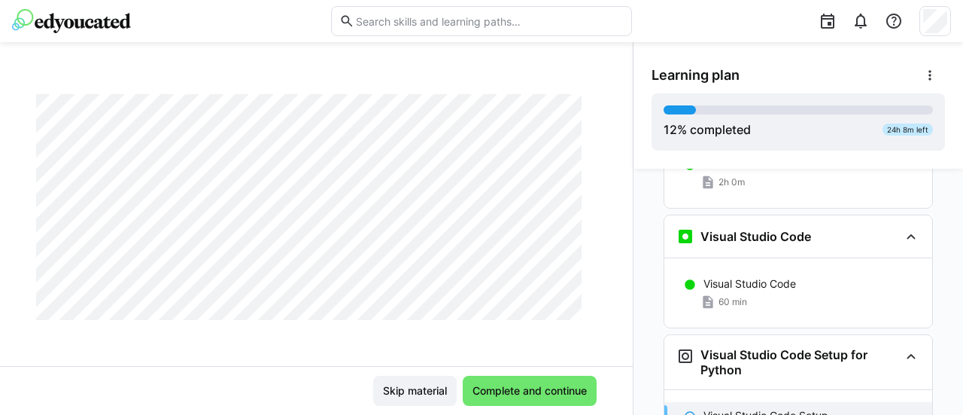
scroll to position [995, 0]
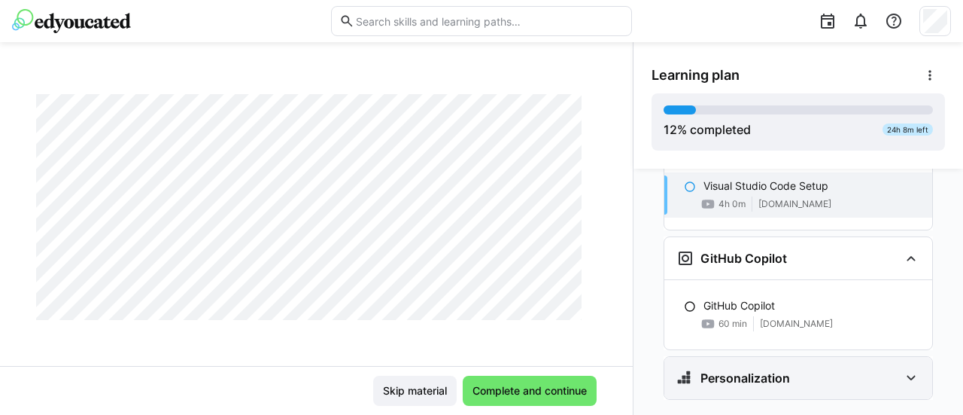
click at [907, 369] on eds-icon at bounding box center [911, 378] width 18 height 18
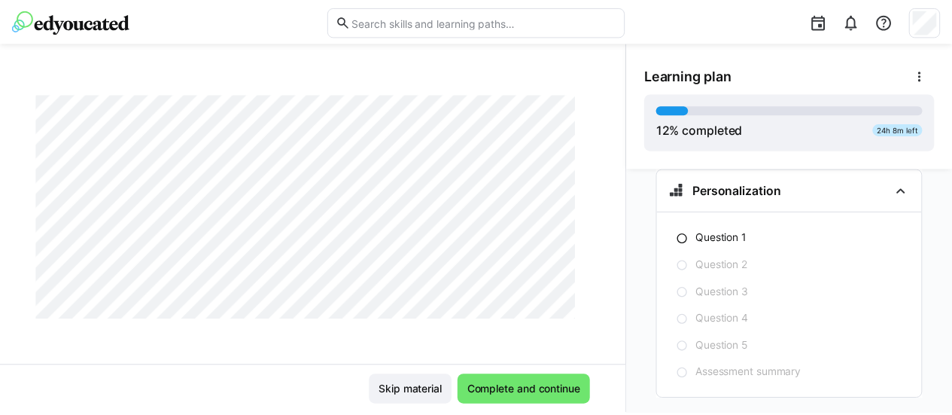
scroll to position [0, 0]
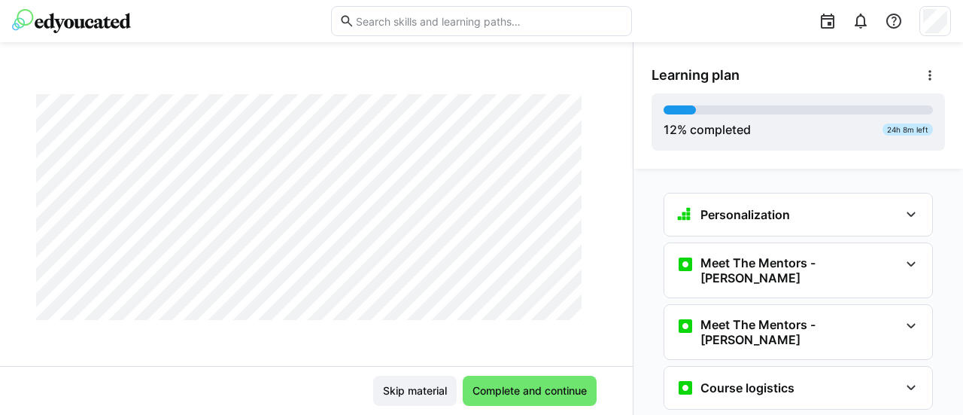
click at [92, 26] on img at bounding box center [71, 21] width 119 height 24
